Goal: Information Seeking & Learning: Find specific fact

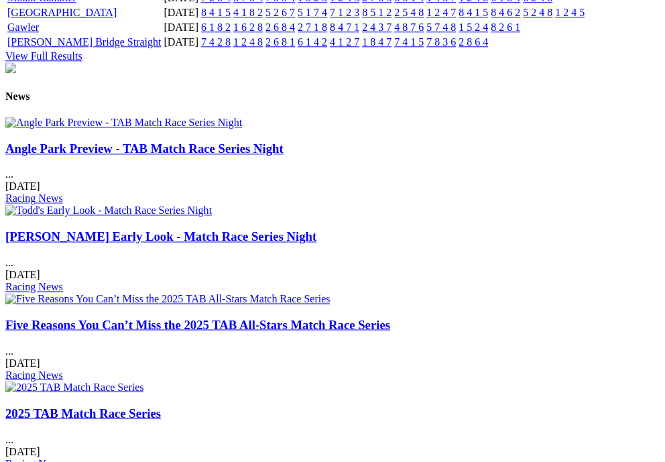
scroll to position [1689, 5]
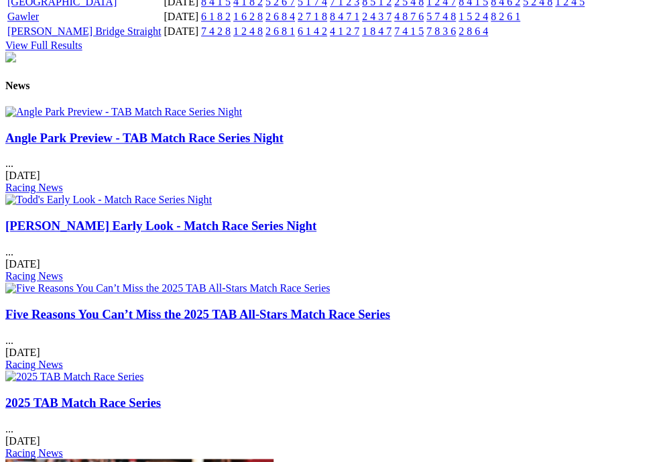
click at [585, 7] on link "1 2 4 5" at bounding box center [570, 1] width 30 height 11
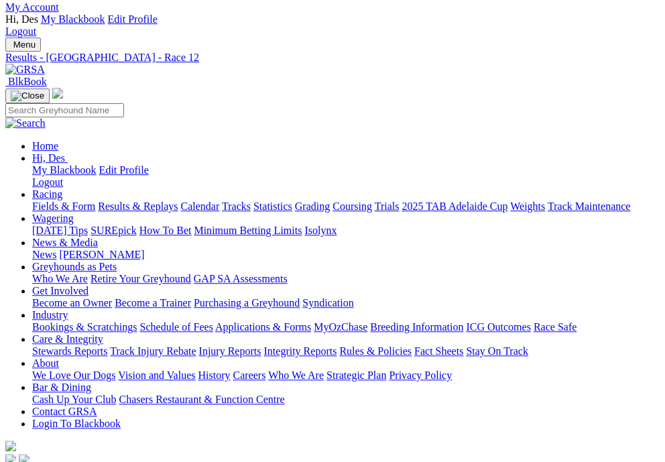
scroll to position [28, 0]
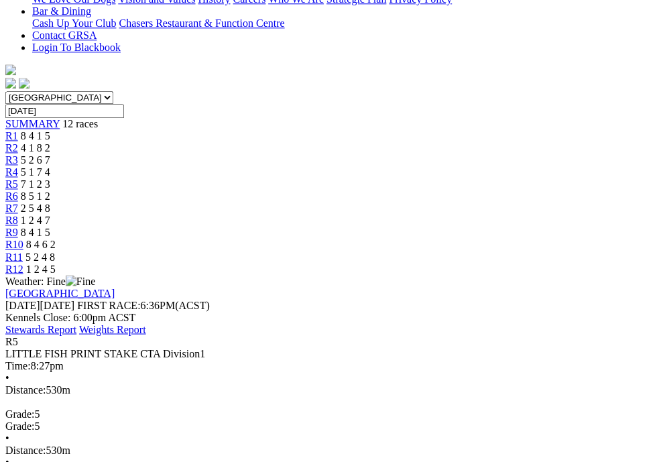
scroll to position [404, 0]
